Goal: Find contact information: Find contact information

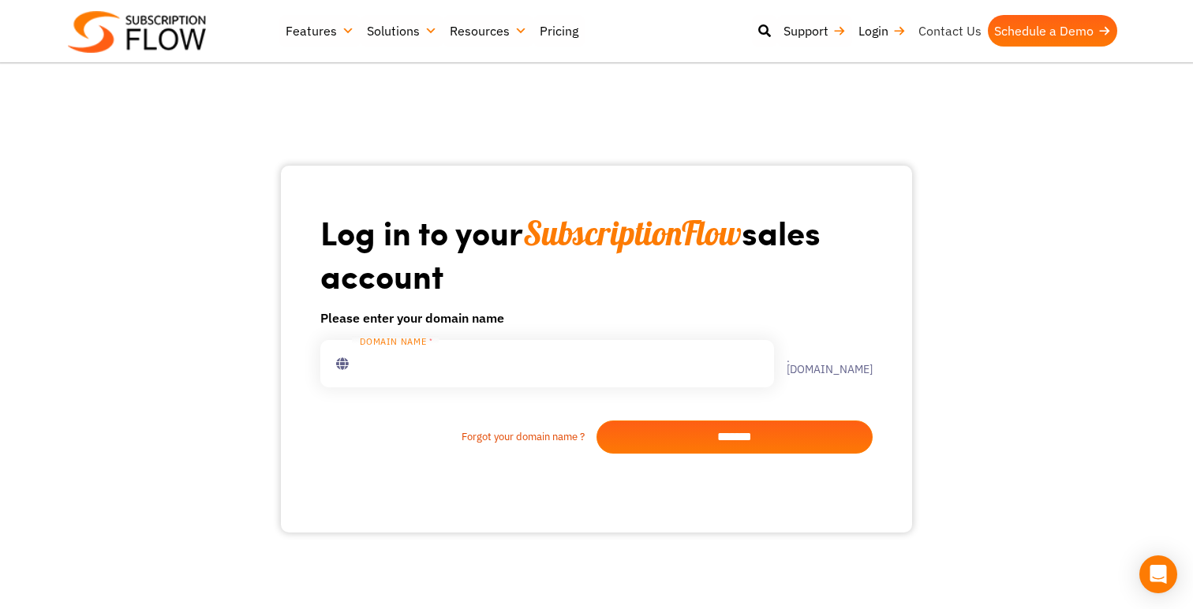
click at [930, 34] on link "Contact Us" at bounding box center [950, 31] width 76 height 32
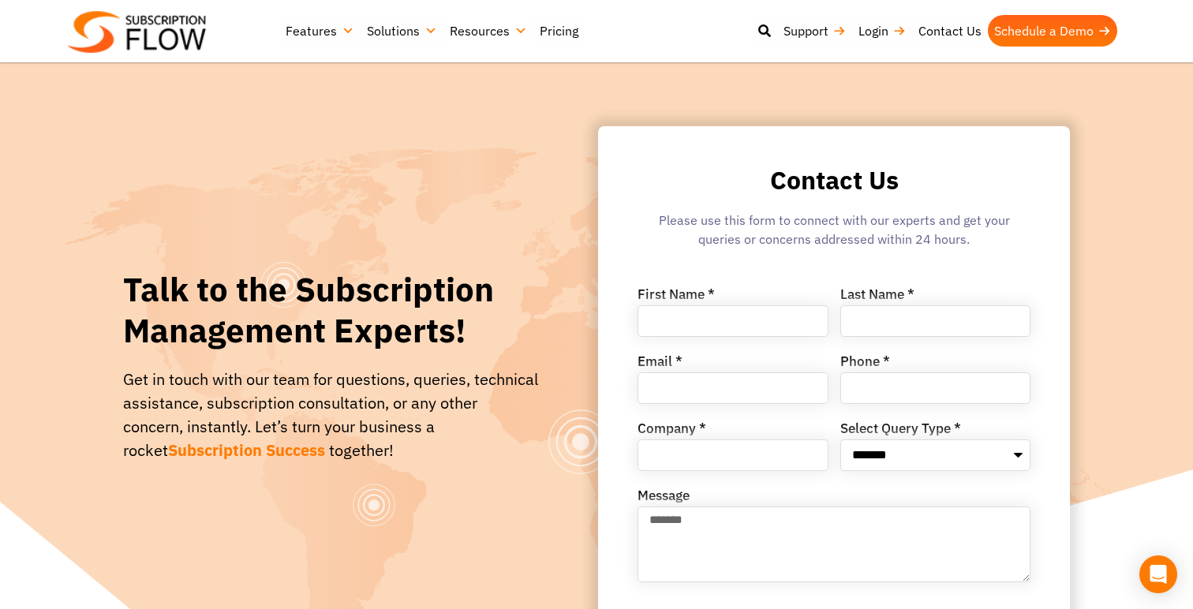
click at [529, 37] on link "Resources" at bounding box center [488, 31] width 90 height 32
click at [1045, 25] on link "Schedule a Demo" at bounding box center [1052, 31] width 129 height 32
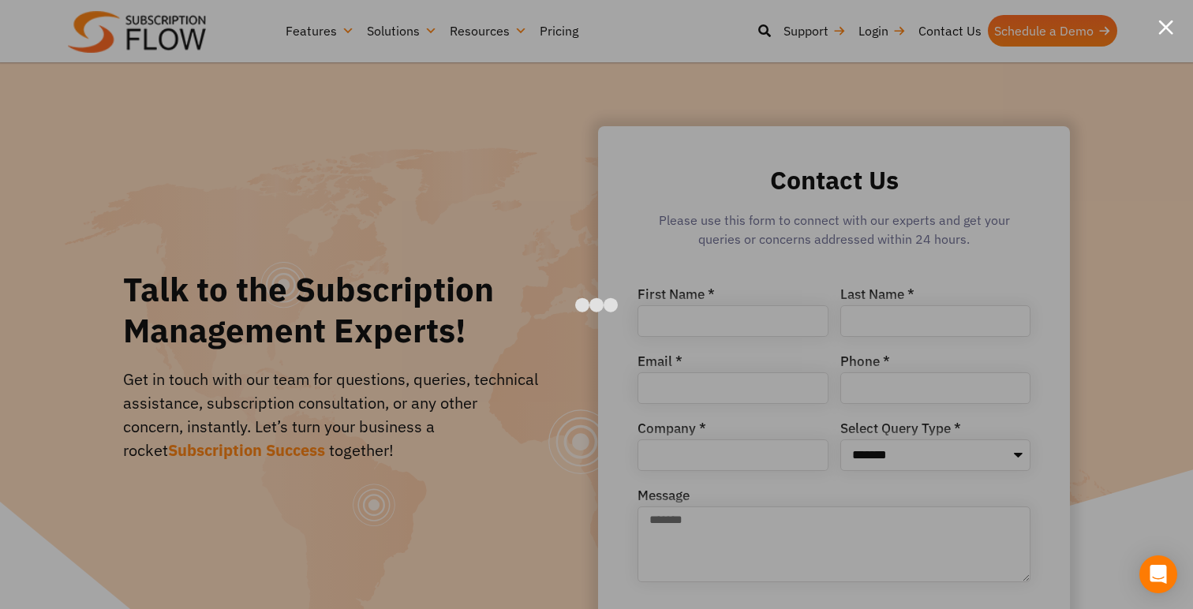
click at [1171, 34] on div at bounding box center [1165, 27] width 15 height 15
